Goal: Book appointment/travel/reservation

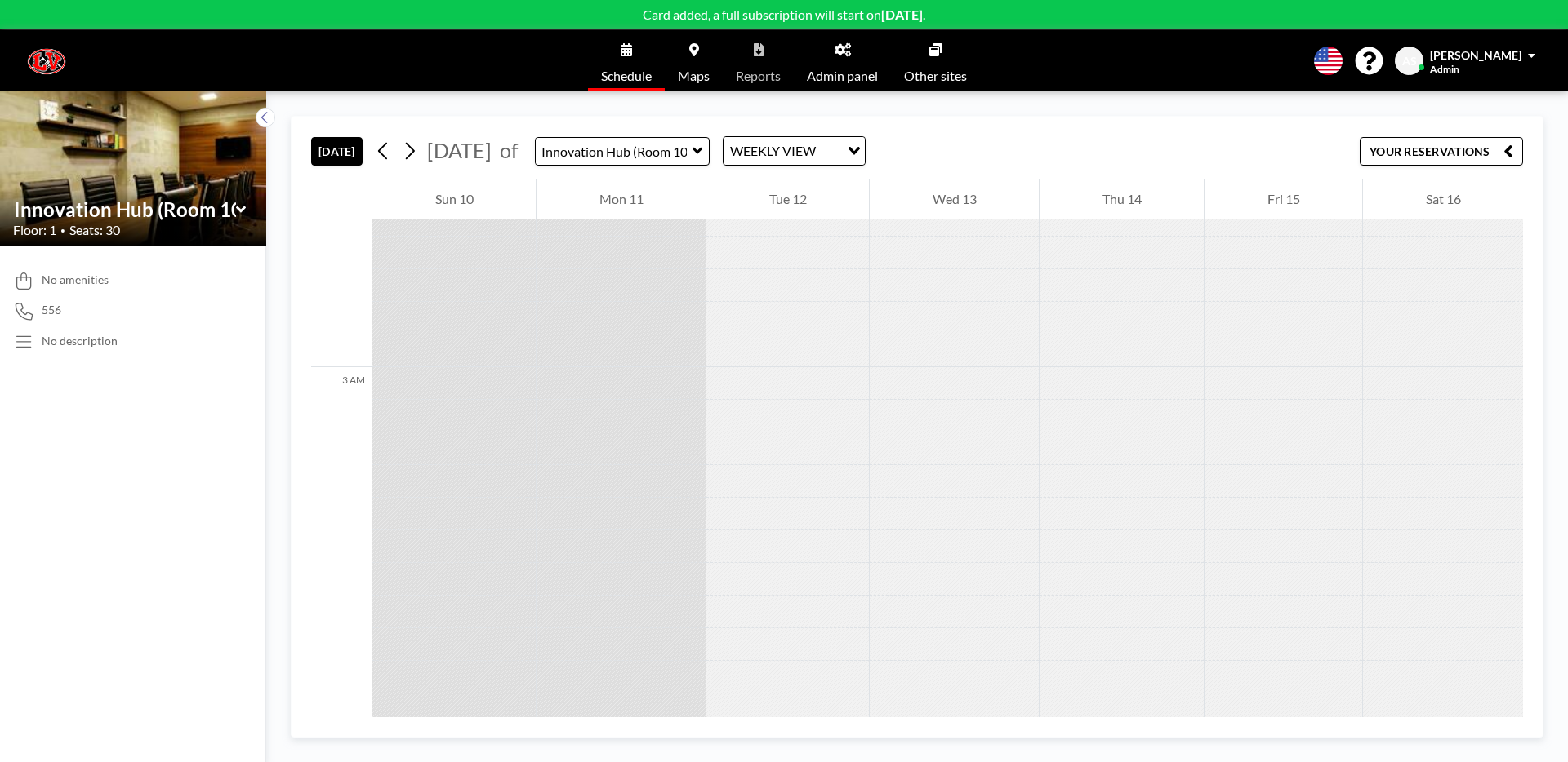
scroll to position [277, 0]
click at [802, 141] on div "WEEKLY VIEW" at bounding box center [785, 149] width 123 height 24
click at [817, 194] on li "WEEKLY VIEW" at bounding box center [841, 204] width 140 height 23
click at [817, 194] on div "Tue 12" at bounding box center [788, 198] width 162 height 41
click at [816, 160] on div "WEEKLY VIEW" at bounding box center [785, 149] width 123 height 24
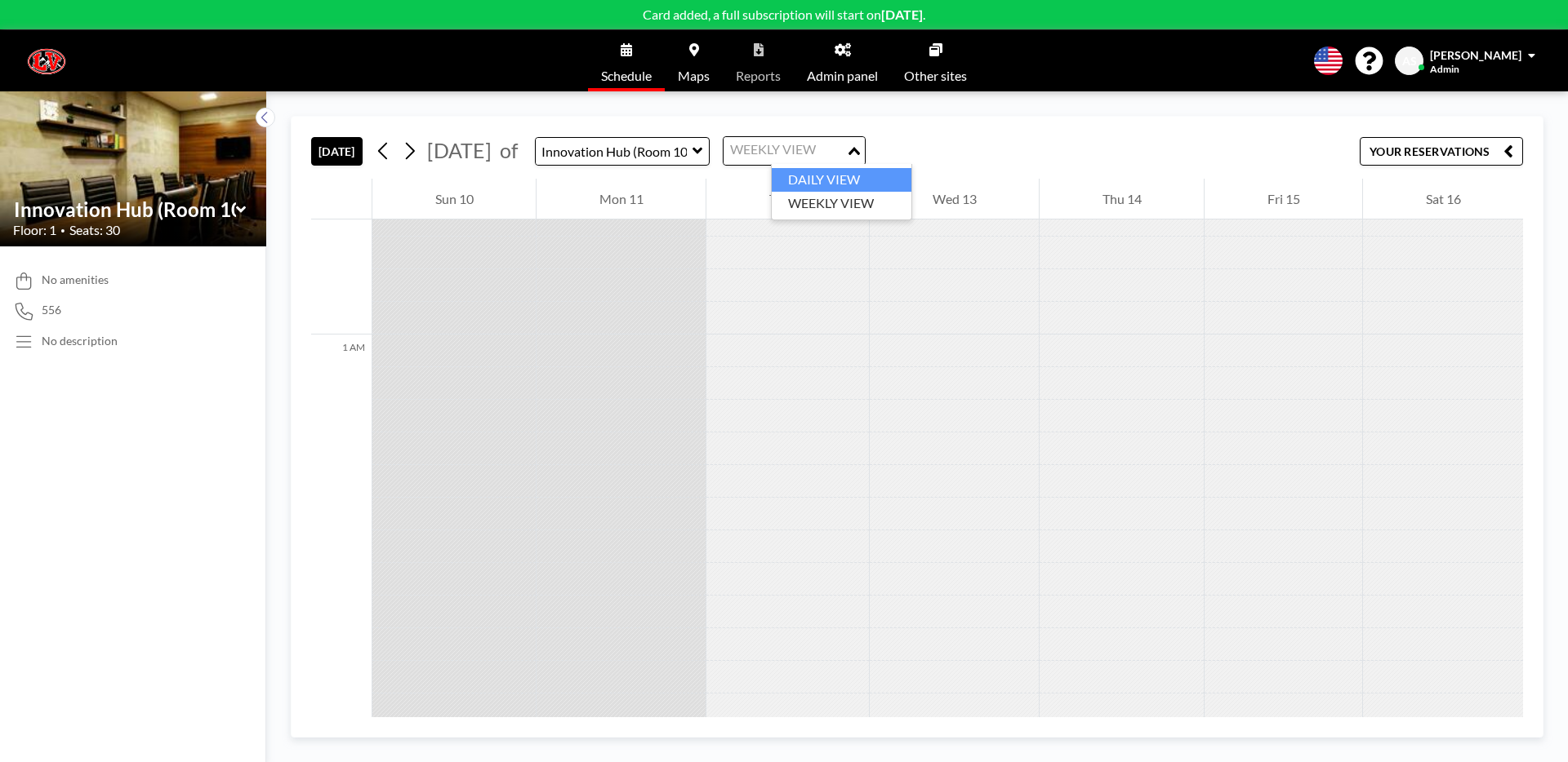
click at [818, 189] on li "DAILY VIEW" at bounding box center [841, 179] width 140 height 23
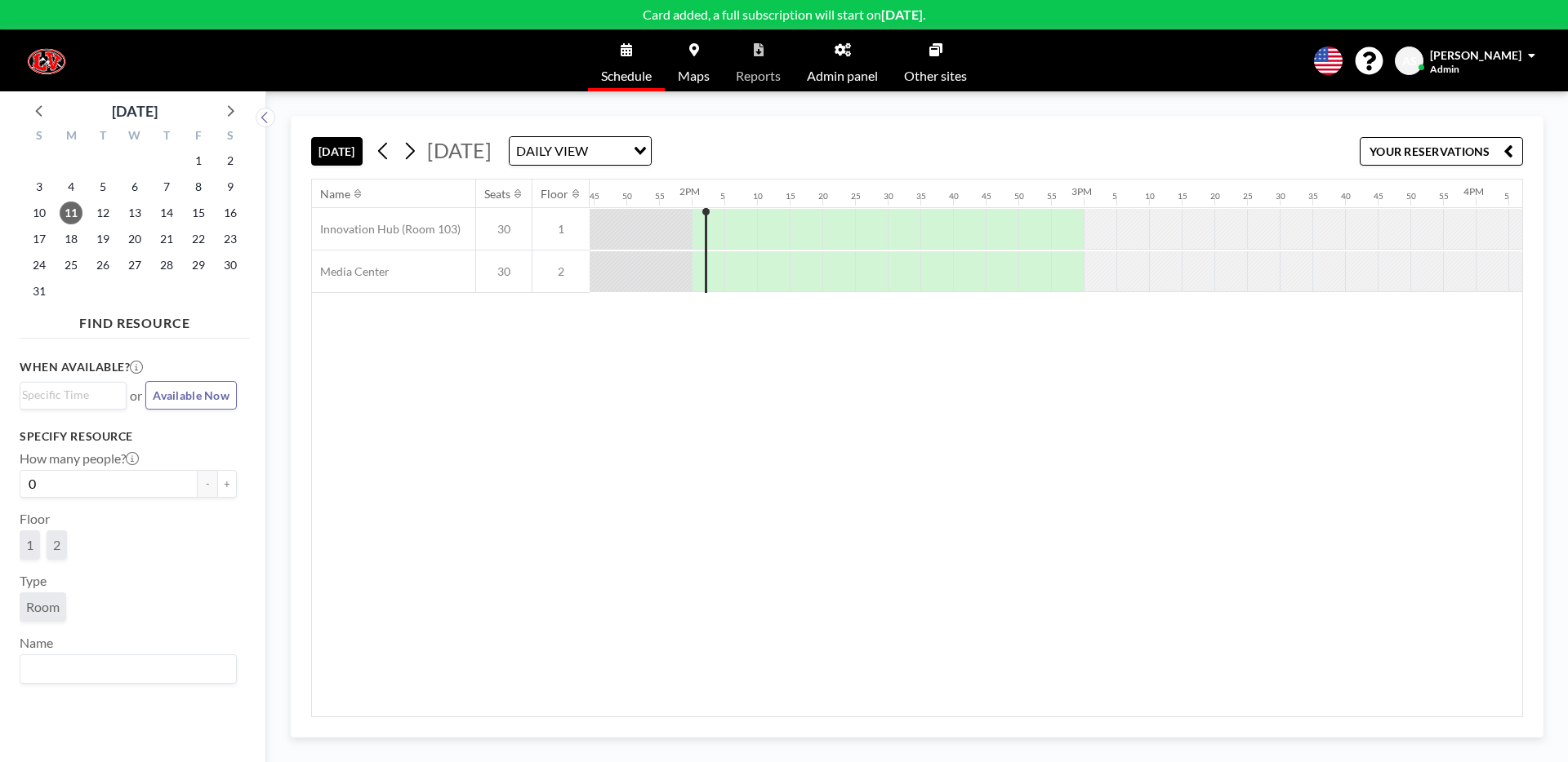
scroll to position [0, 5455]
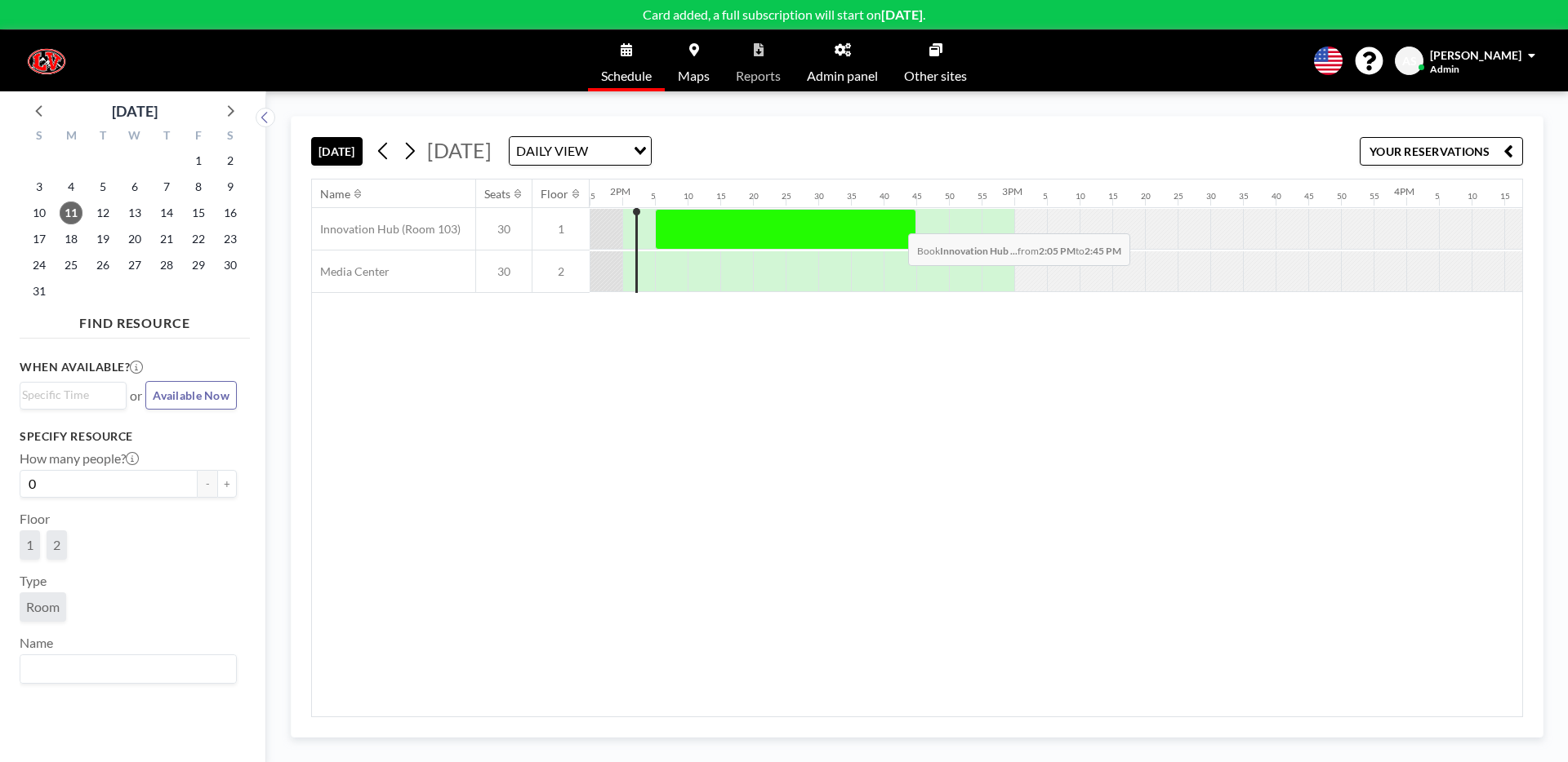
drag, startPoint x: 660, startPoint y: 227, endPoint x: 895, endPoint y: 221, distance: 235.1
click at [895, 221] on div at bounding box center [786, 229] width 262 height 41
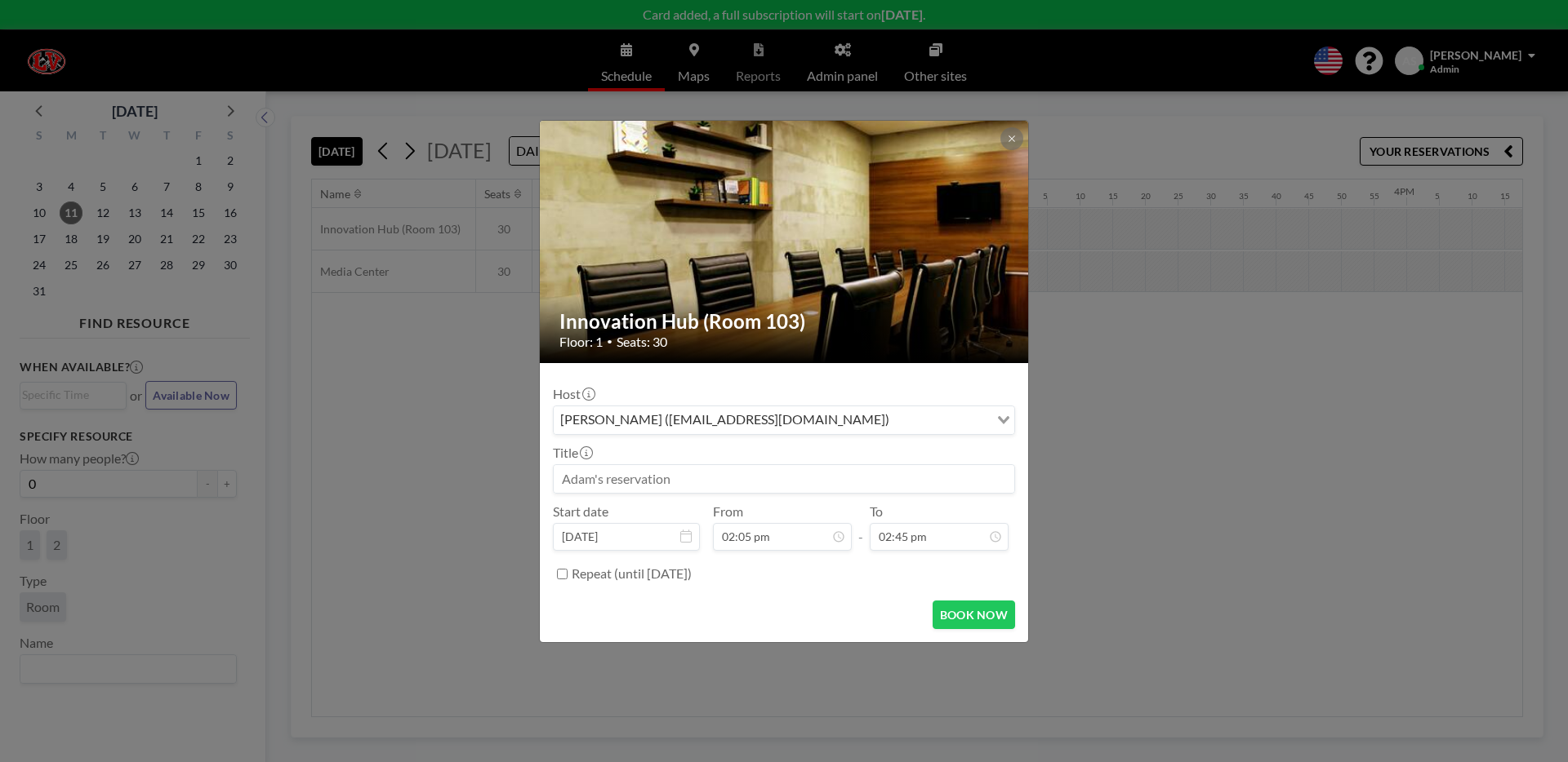
scroll to position [2461, 0]
click at [1011, 133] on icon at bounding box center [1011, 138] width 10 height 10
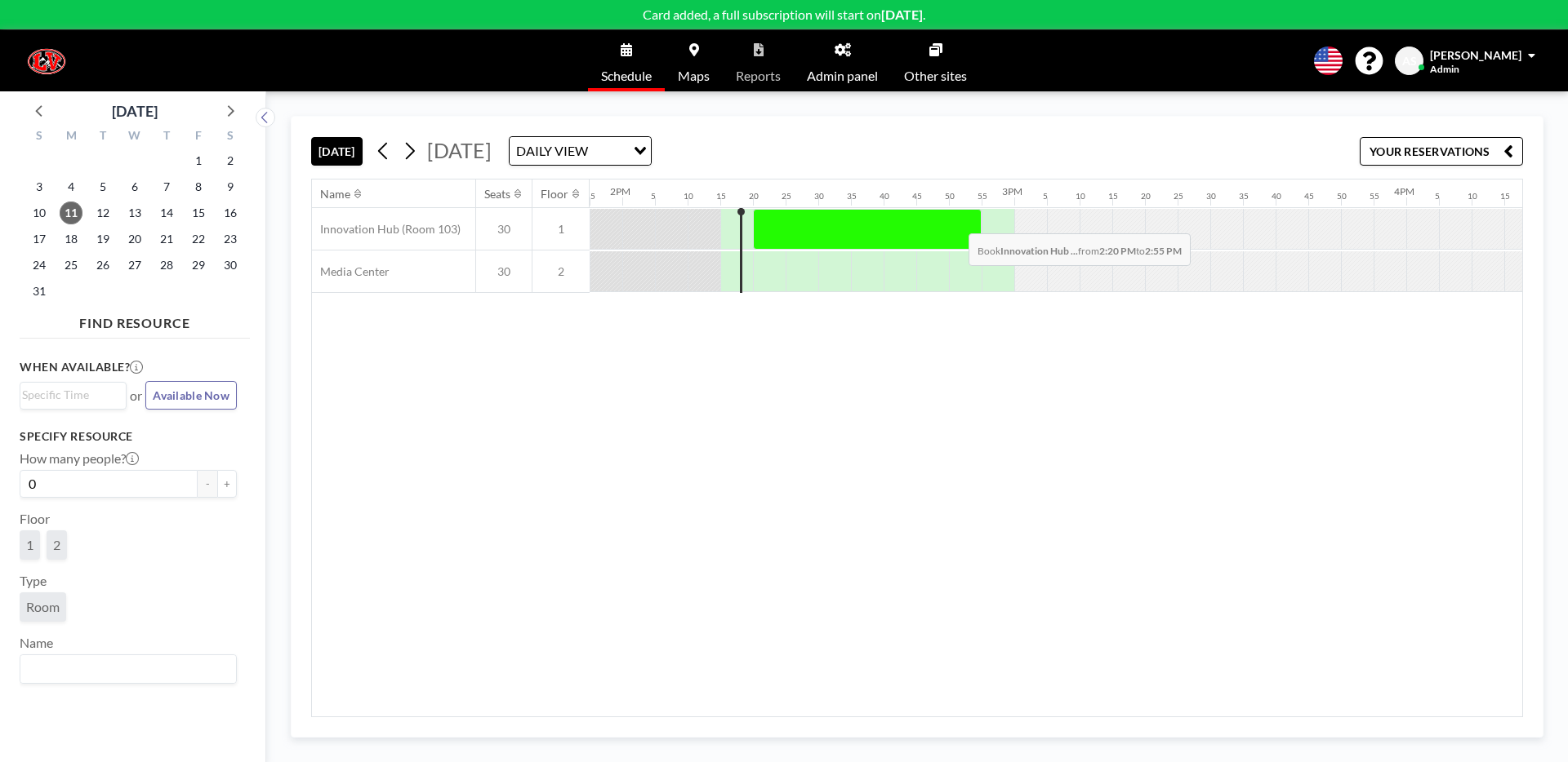
drag, startPoint x: 752, startPoint y: 219, endPoint x: 955, endPoint y: 221, distance: 203.0
click at [955, 221] on div at bounding box center [867, 229] width 228 height 41
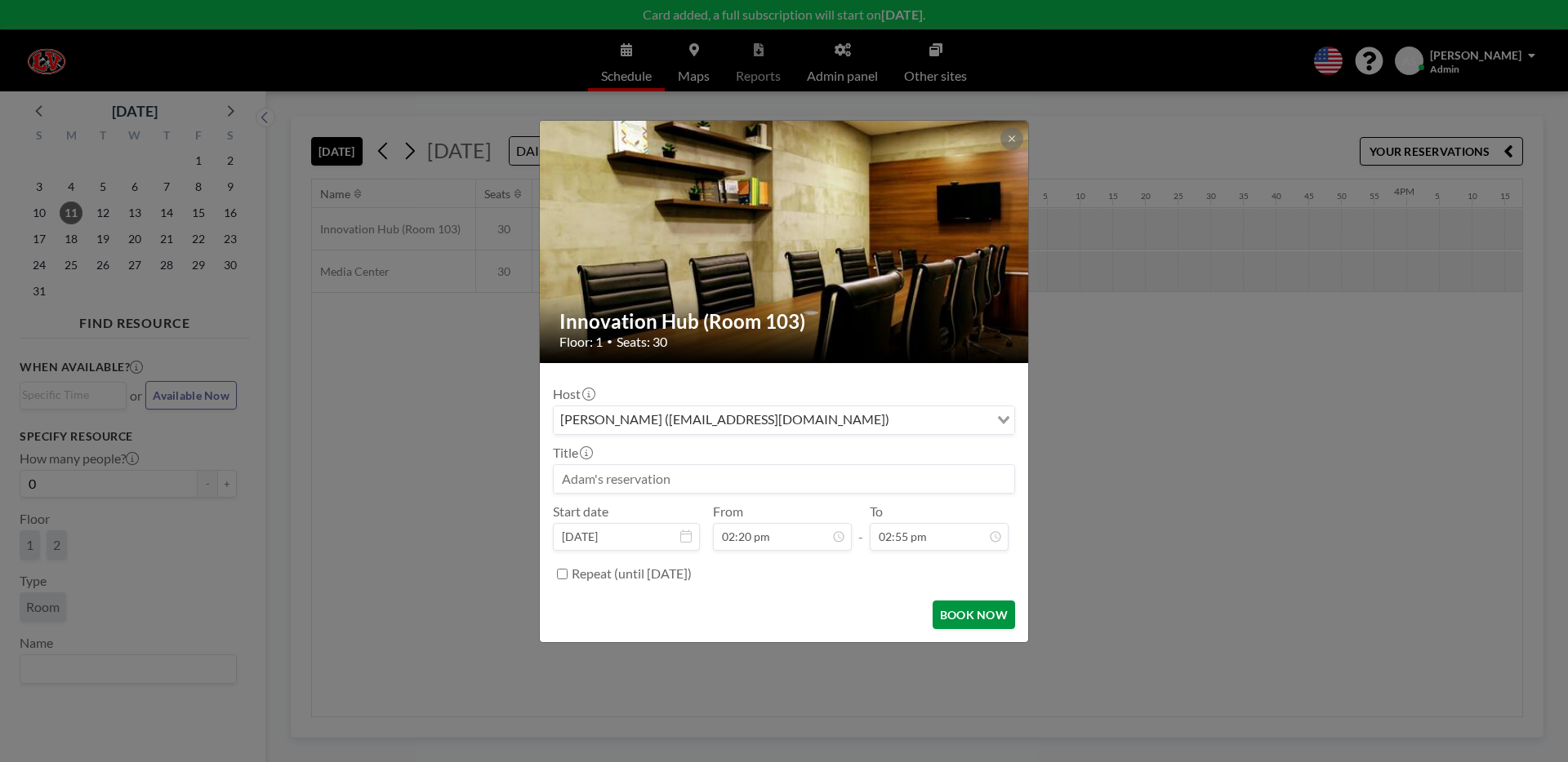
click at [988, 604] on button "BOOK NOW" at bounding box center [973, 615] width 82 height 29
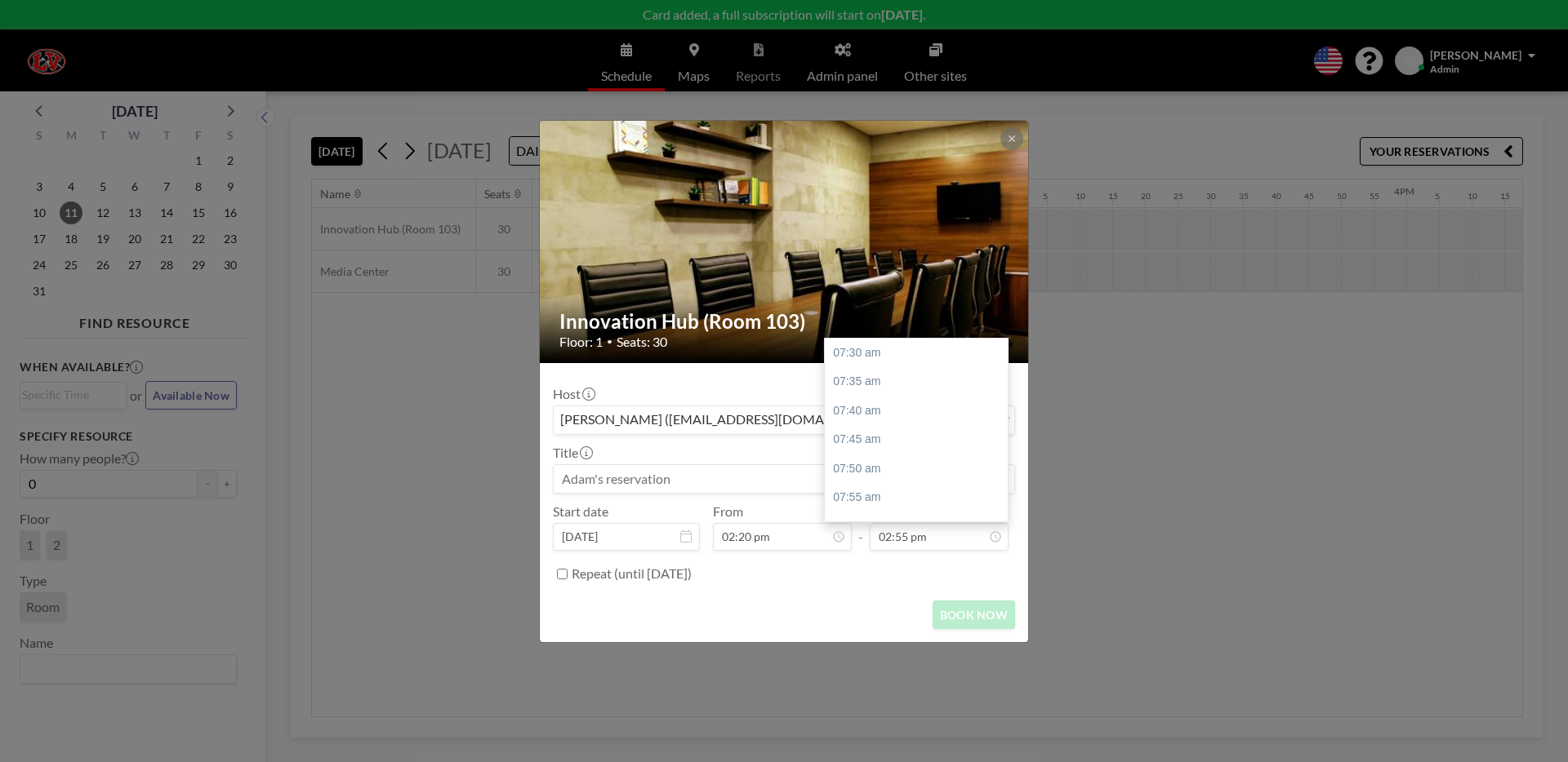
scroll to position [0, 0]
